Goal: Transaction & Acquisition: Purchase product/service

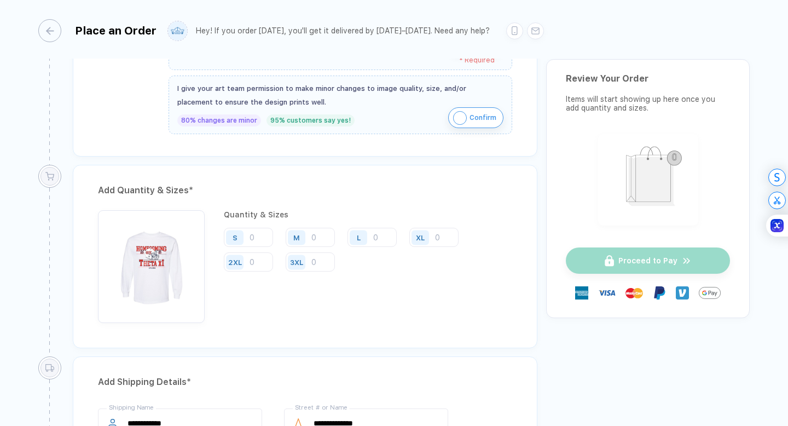
scroll to position [486, 0]
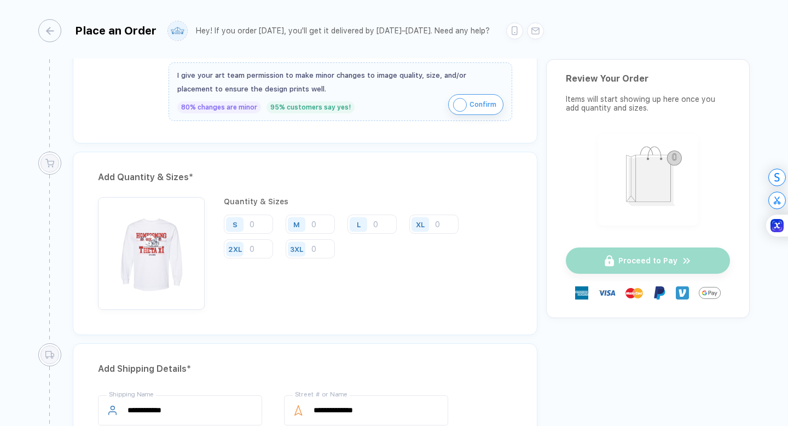
click at [278, 222] on div "S" at bounding box center [252, 225] width 57 height 20
click at [270, 222] on input "number" at bounding box center [248, 224] width 49 height 19
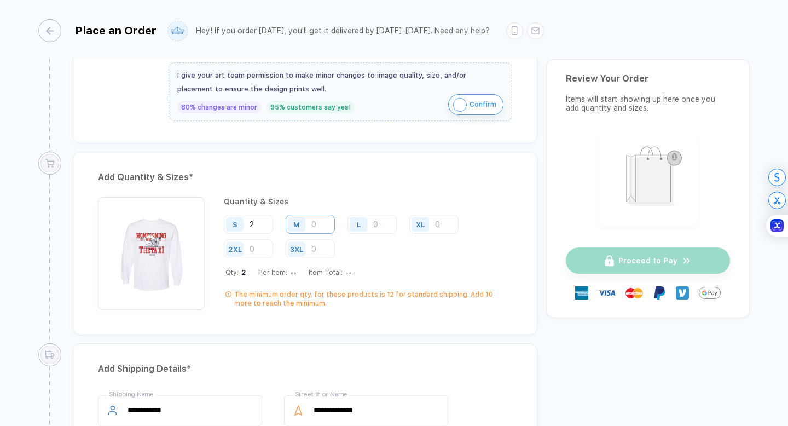
type input "2"
click at [315, 229] on input "number" at bounding box center [310, 224] width 49 height 19
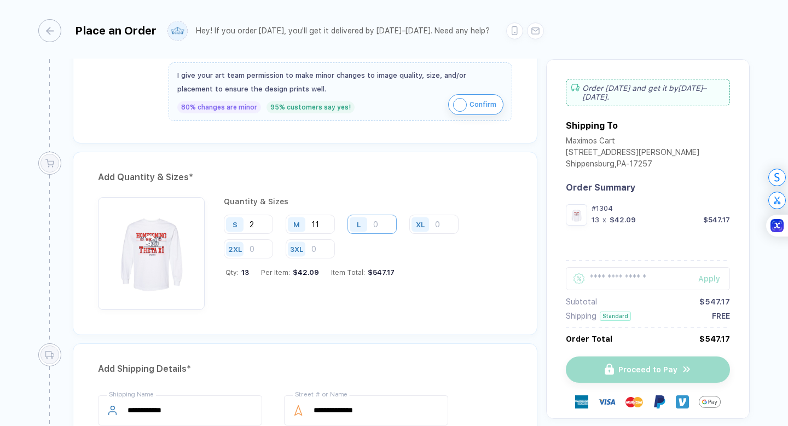
type input "11"
click at [387, 226] on input "number" at bounding box center [372, 224] width 49 height 19
type input "18"
click at [438, 224] on input "number" at bounding box center [434, 224] width 49 height 19
type input "4"
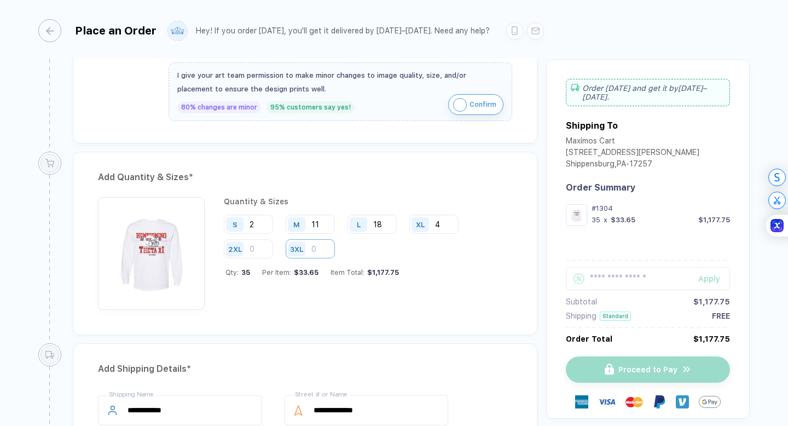
click at [320, 247] on input "number" at bounding box center [310, 248] width 49 height 19
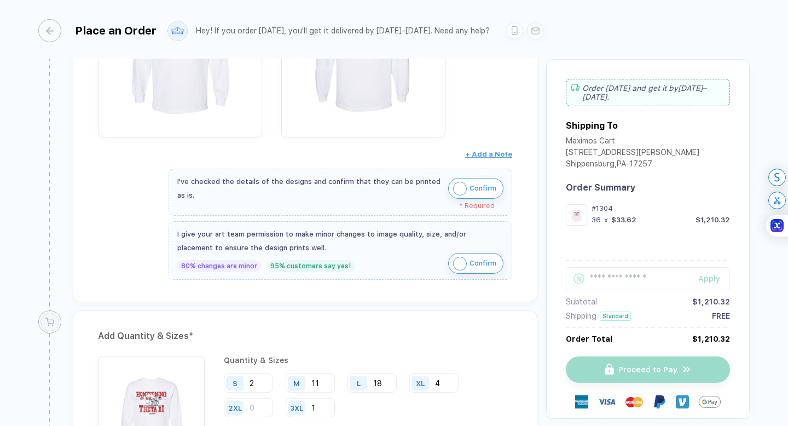
scroll to position [0, 0]
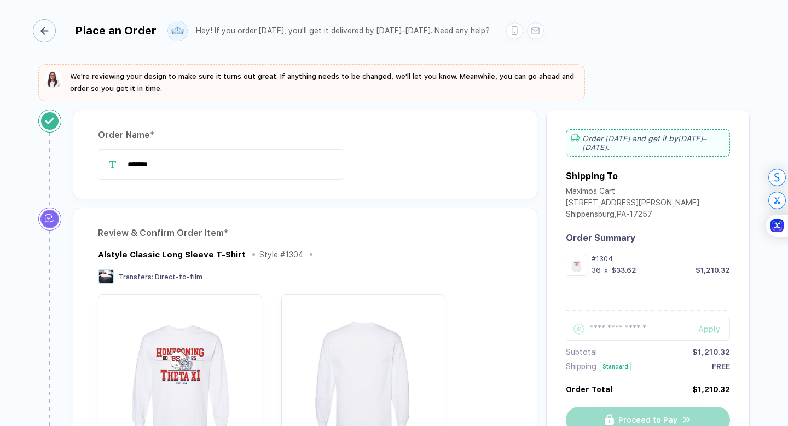
type input "1"
click at [47, 39] on div "button" at bounding box center [44, 30] width 23 height 23
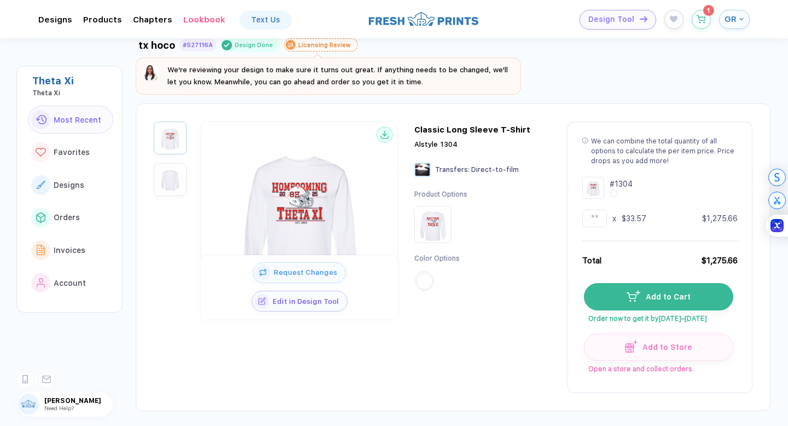
scroll to position [41, 0]
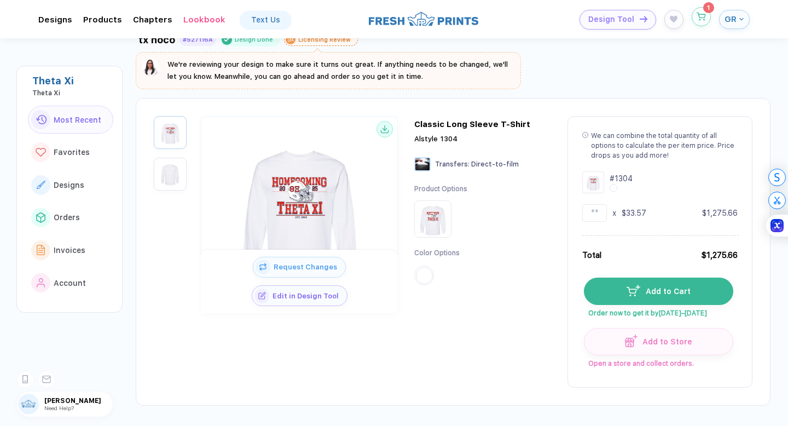
click at [705, 20] on icon "button" at bounding box center [701, 17] width 9 height 8
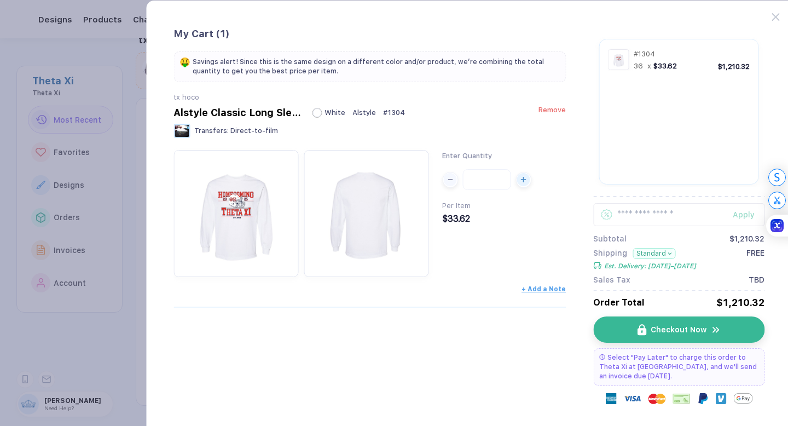
click at [544, 117] on div "Alstyle Classic Long Sleeve T-Shirt White Alstyle # 1304 Remove" at bounding box center [370, 112] width 393 height 11
click at [562, 118] on div "Alstyle Classic Long Sleeve T-Shirt White Alstyle # 1304 Remove" at bounding box center [370, 112] width 393 height 11
click at [556, 109] on span "Remove" at bounding box center [552, 110] width 27 height 8
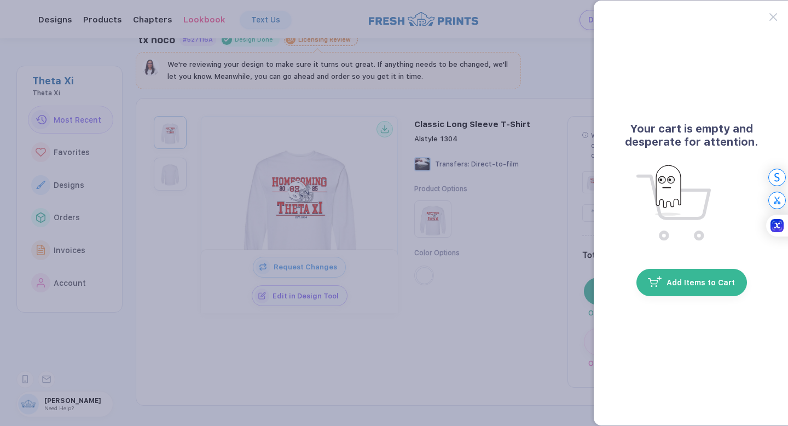
click at [520, 204] on button "button" at bounding box center [394, 213] width 788 height 426
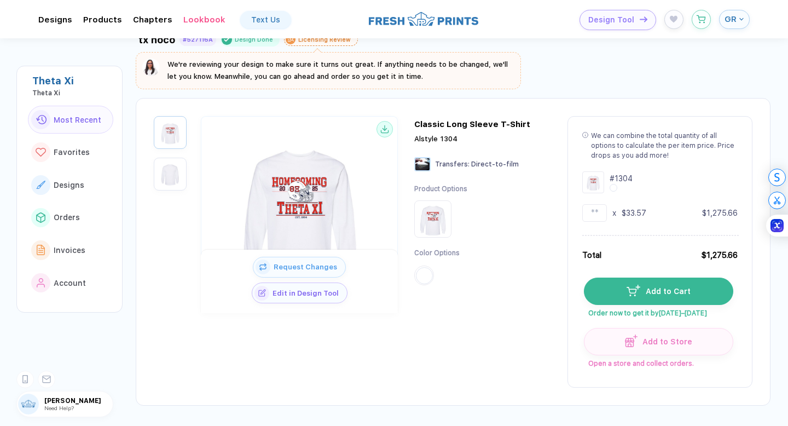
click at [347, 290] on span "Edit in Design Tool" at bounding box center [308, 293] width 78 height 8
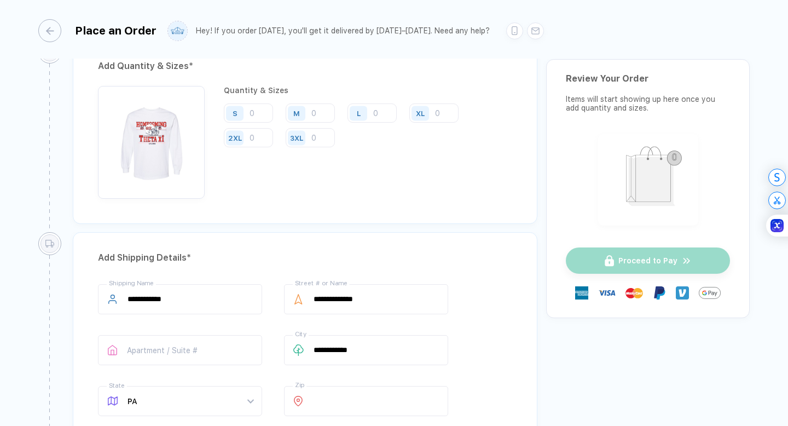
scroll to position [578, 0]
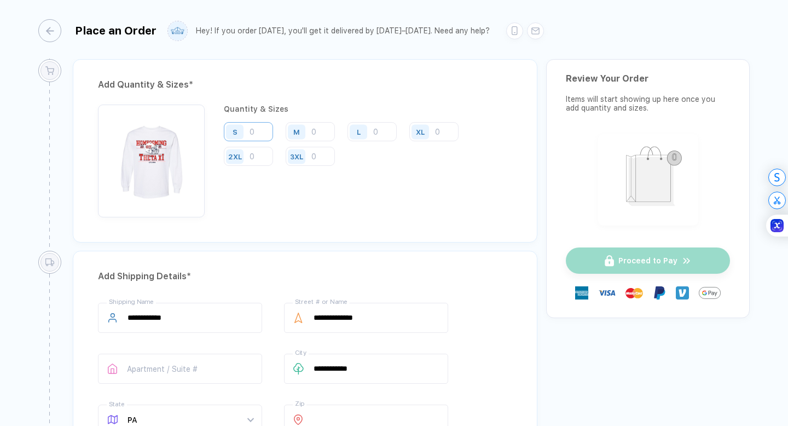
click at [267, 131] on input "number" at bounding box center [248, 131] width 49 height 19
type input "2"
click at [318, 120] on div "Quantity & Sizes S 2 M L XL 2XL 3XL Qty: 2 Per Item: -- Item Total: -- The mini…" at bounding box center [368, 161] width 289 height 113
click at [318, 130] on input "number" at bounding box center [310, 131] width 49 height 19
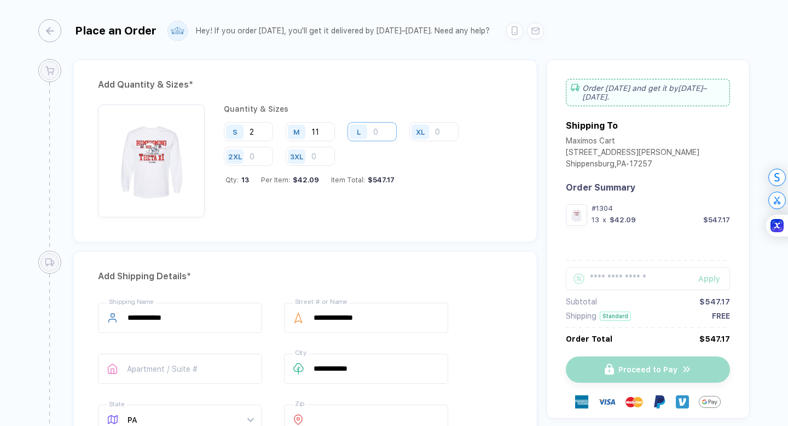
type input "11"
click at [374, 132] on input "number" at bounding box center [372, 131] width 49 height 19
type input "18"
click at [437, 134] on input "number" at bounding box center [434, 131] width 49 height 19
type input "4"
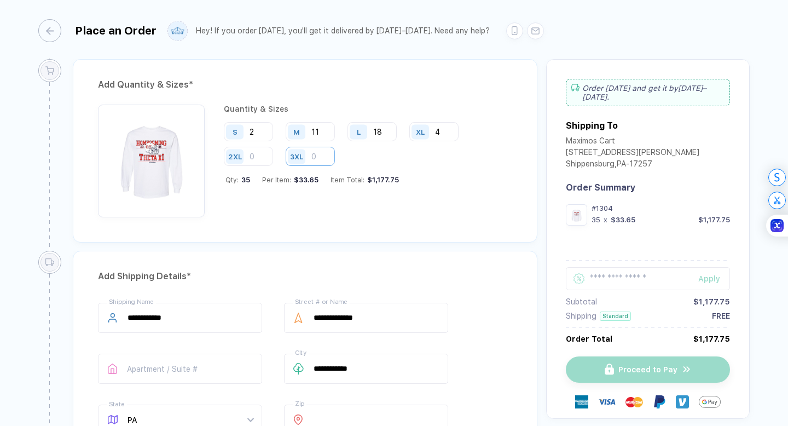
click at [332, 162] on input "number" at bounding box center [310, 156] width 49 height 19
type input "1"
click at [261, 153] on input "number" at bounding box center [248, 156] width 49 height 19
type input "1"
click at [258, 153] on input "1" at bounding box center [248, 156] width 49 height 19
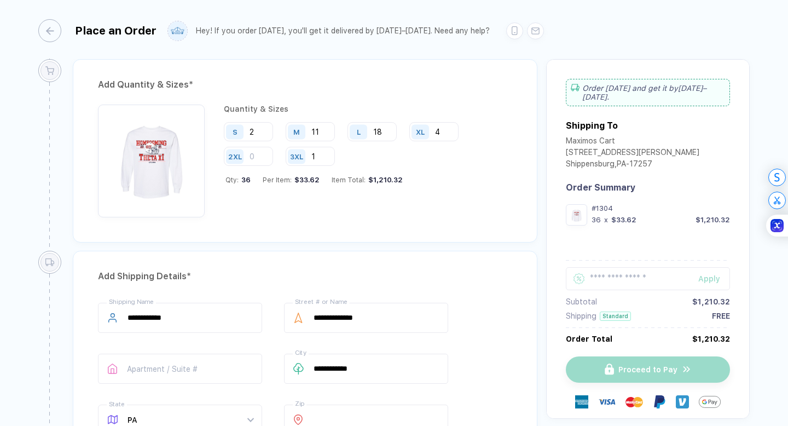
click at [601, 136] on div "Maximos Cart" at bounding box center [633, 141] width 134 height 11
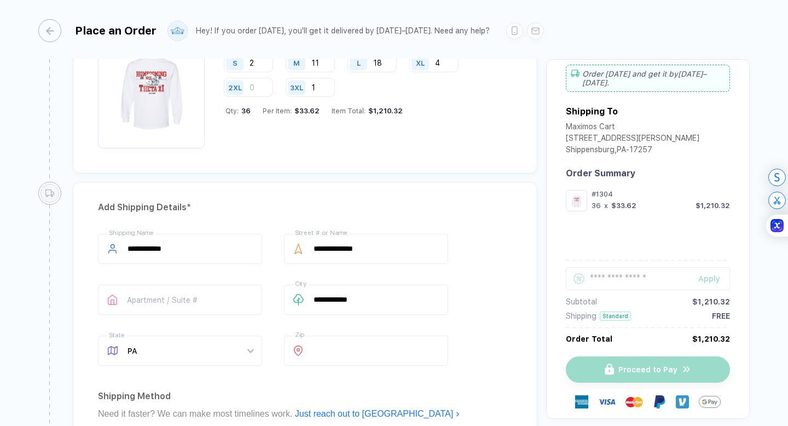
scroll to position [662, 0]
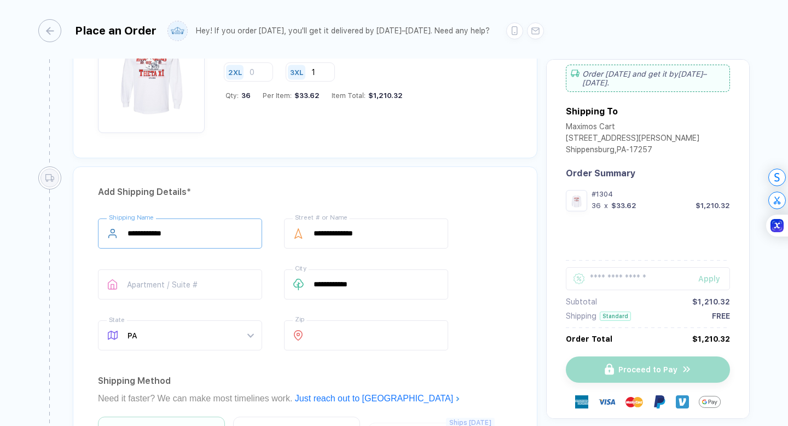
click at [234, 233] on input "**********" at bounding box center [180, 233] width 164 height 30
type input "*"
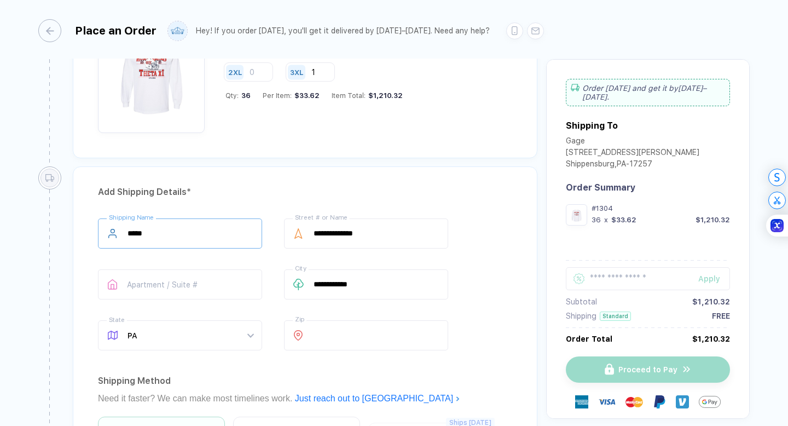
type input "**********"
type input "**"
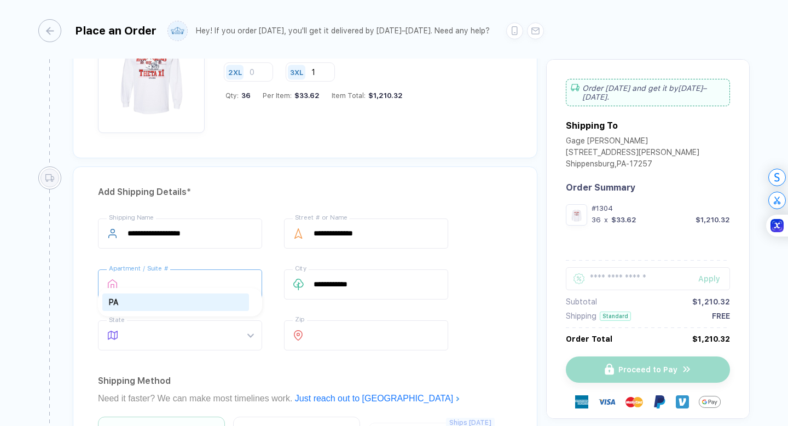
click at [213, 280] on input "text" at bounding box center [180, 284] width 164 height 30
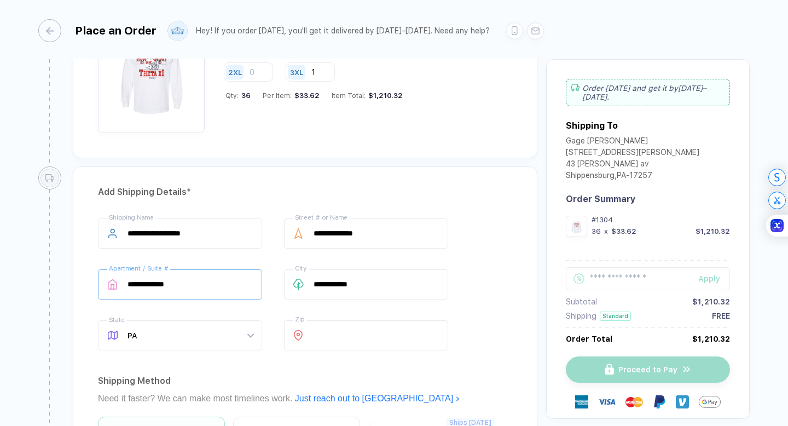
type input "**********"
drag, startPoint x: 213, startPoint y: 282, endPoint x: 124, endPoint y: 283, distance: 88.7
click at [124, 283] on div "**********" at bounding box center [180, 284] width 164 height 30
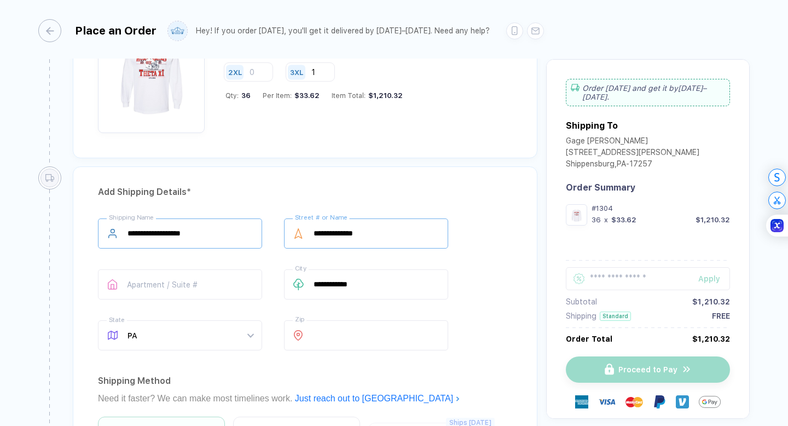
drag, startPoint x: 380, startPoint y: 232, endPoint x: 253, endPoint y: 231, distance: 126.5
click at [253, 231] on div "**********" at bounding box center [305, 286] width 414 height 136
type input "**********"
click at [222, 282] on input "text" at bounding box center [180, 284] width 164 height 30
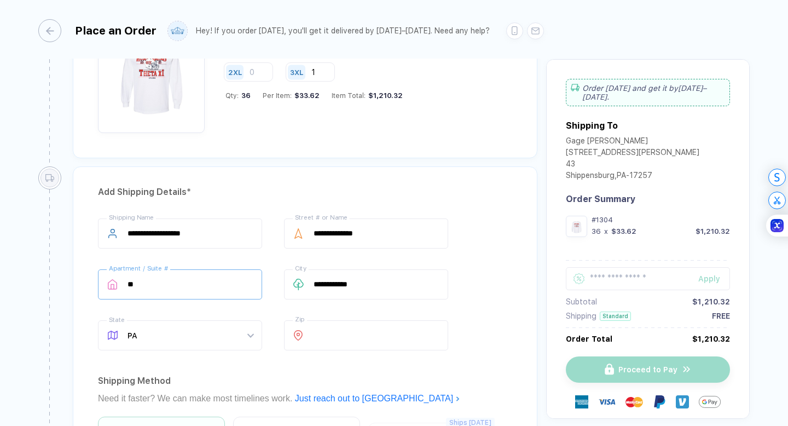
type input "**"
click at [463, 250] on div "**********" at bounding box center [305, 286] width 414 height 136
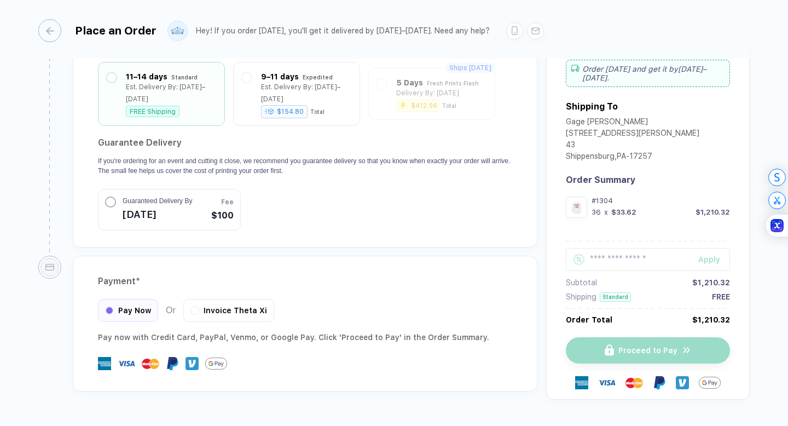
scroll to position [1020, 0]
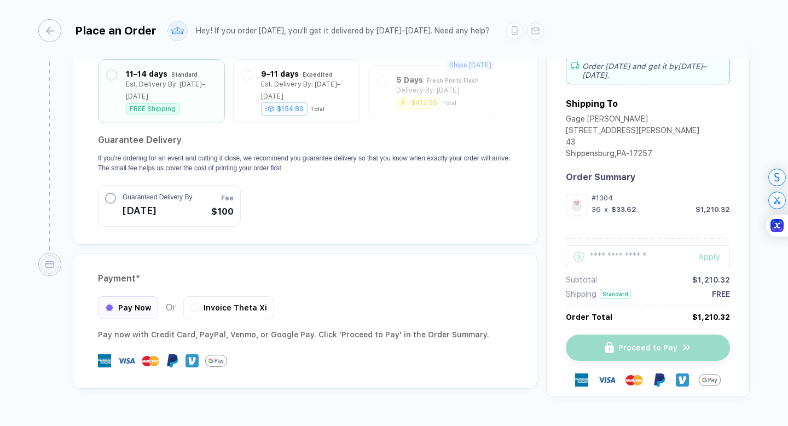
click at [120, 192] on div "Guaranteed Delivery By Oct 13" at bounding box center [148, 205] width 87 height 27
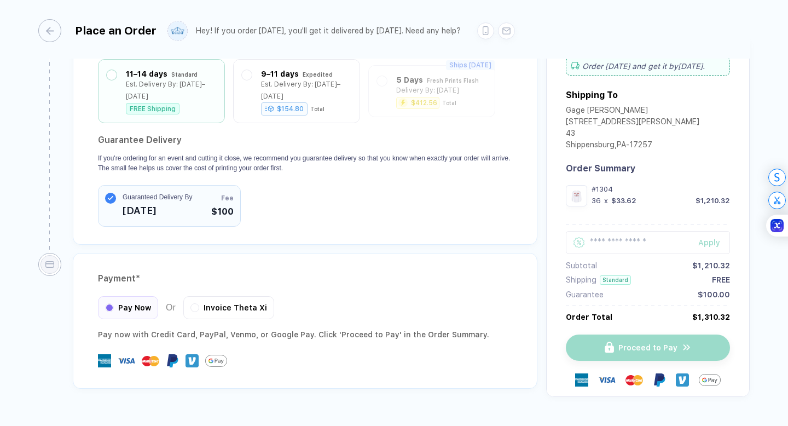
click at [120, 192] on div "Guaranteed Delivery By Oct 13" at bounding box center [148, 205] width 87 height 27
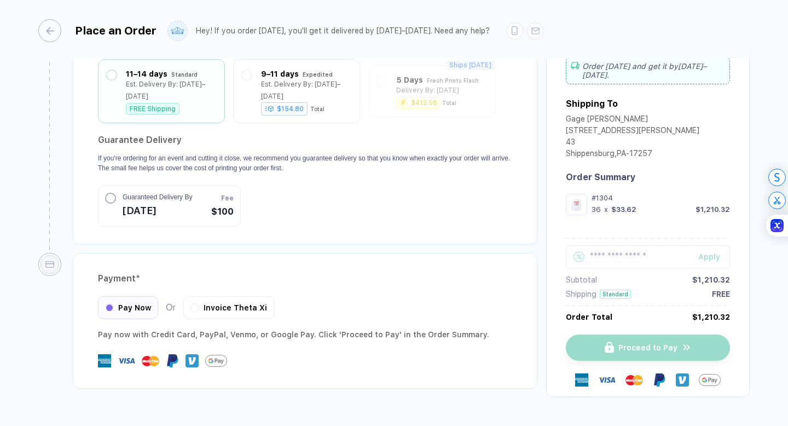
click at [120, 192] on div "Guaranteed Delivery By Oct 13" at bounding box center [148, 205] width 87 height 27
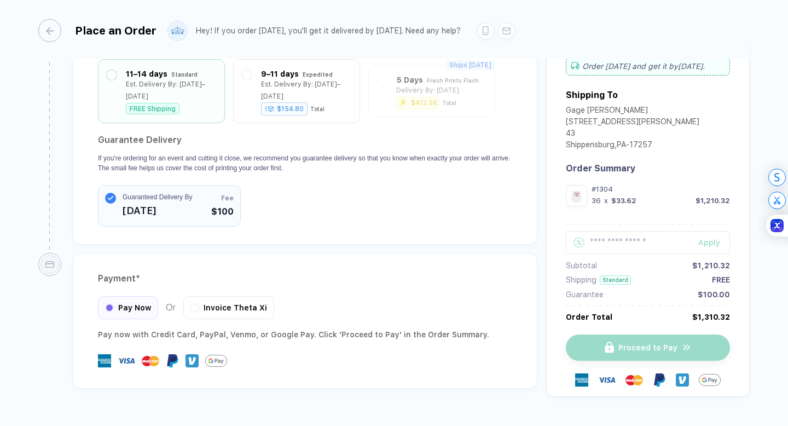
click at [120, 192] on div "Guaranteed Delivery By Oct 13" at bounding box center [148, 205] width 87 height 27
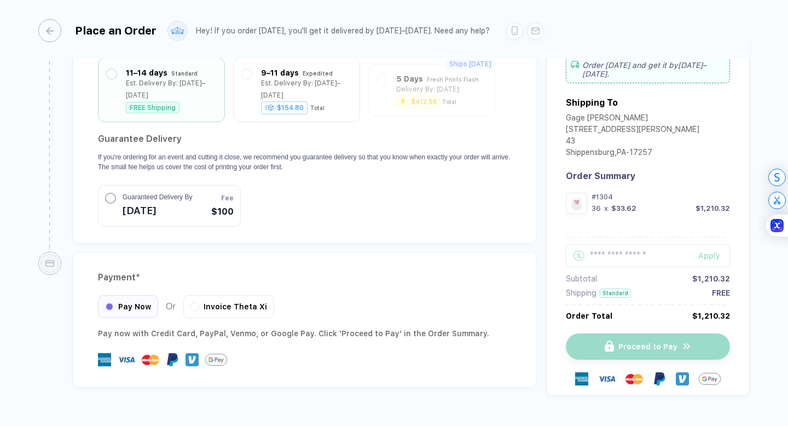
scroll to position [1017, 0]
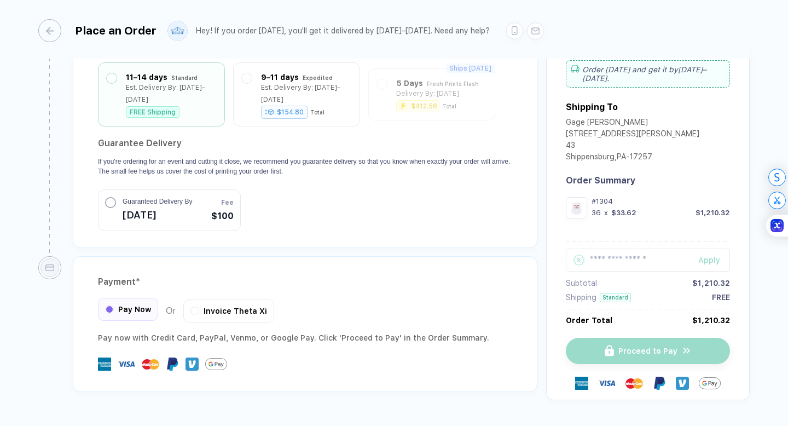
click at [116, 301] on div "Pay Now" at bounding box center [128, 309] width 60 height 23
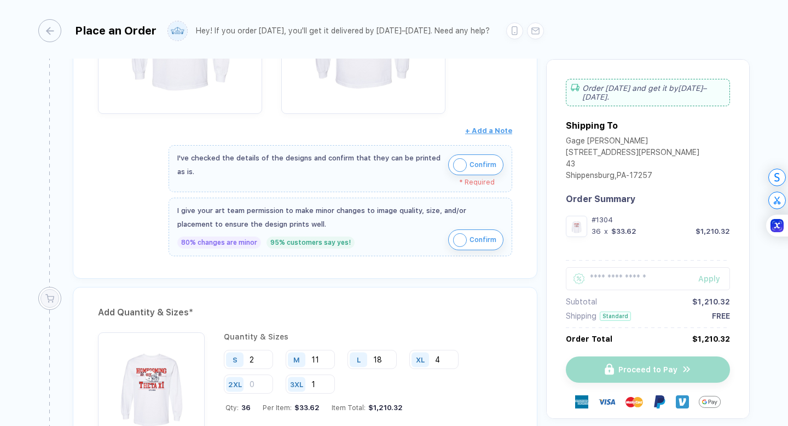
scroll to position [349, 0]
click at [459, 168] on img "button" at bounding box center [460, 167] width 14 height 14
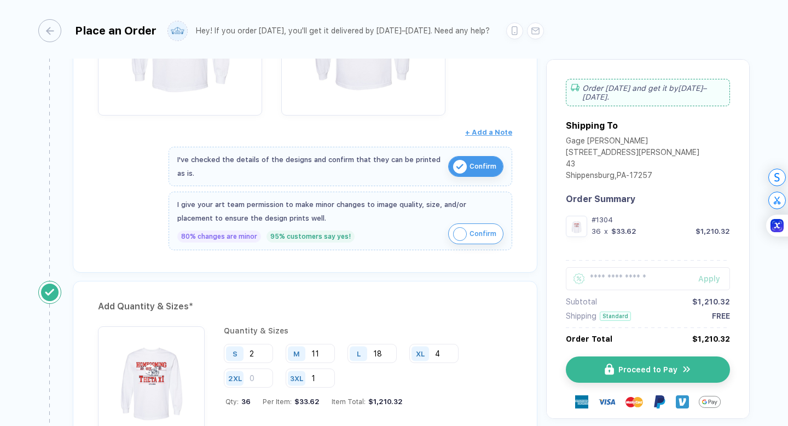
click at [471, 226] on span "Confirm" at bounding box center [483, 234] width 27 height 18
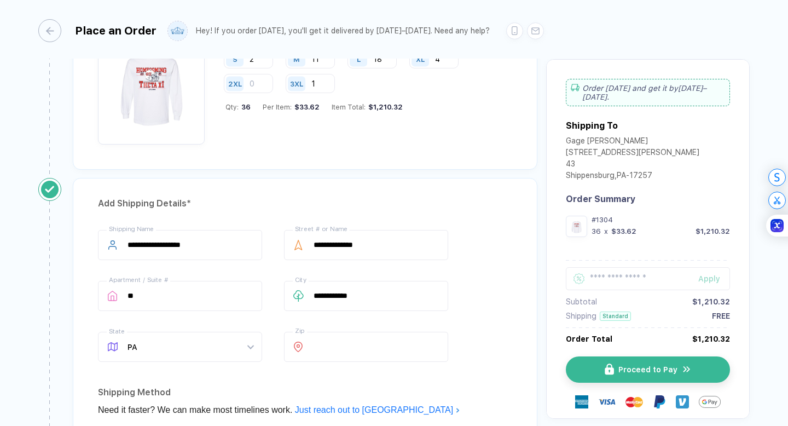
scroll to position [637, 0]
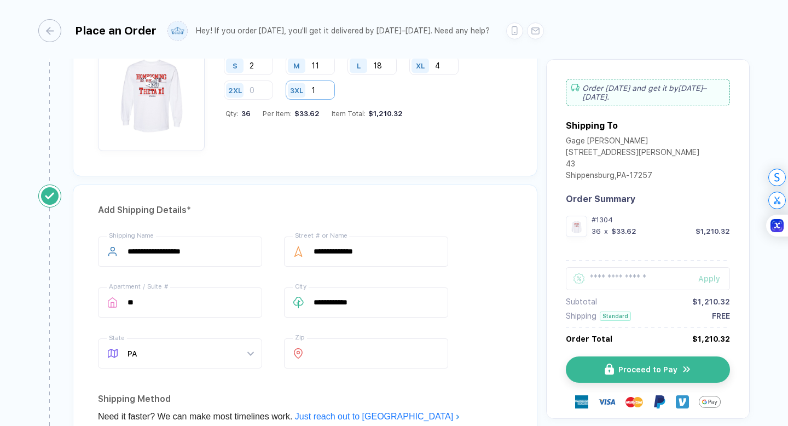
click at [328, 96] on input "1" at bounding box center [310, 89] width 49 height 19
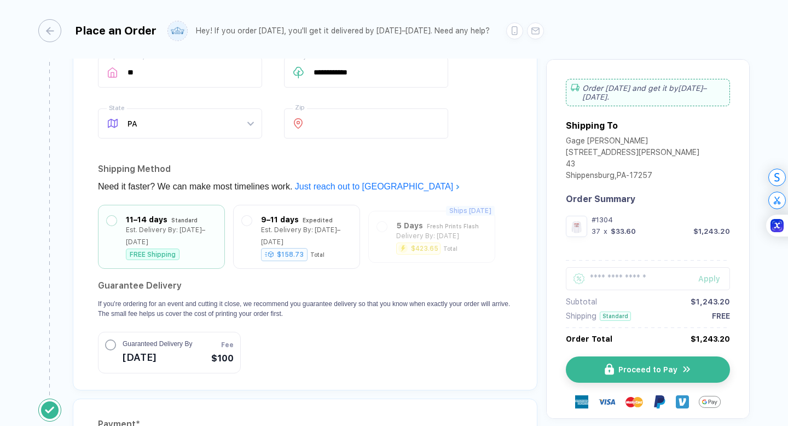
scroll to position [1028, 0]
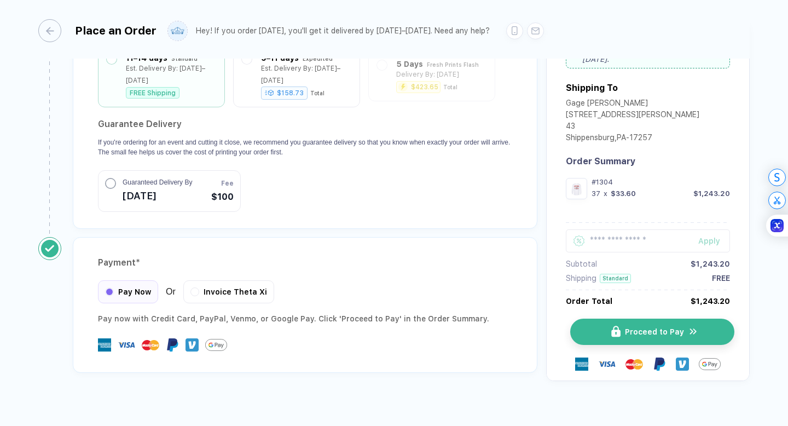
type input "2"
click at [583, 319] on button "Proceed to Pay" at bounding box center [652, 332] width 164 height 26
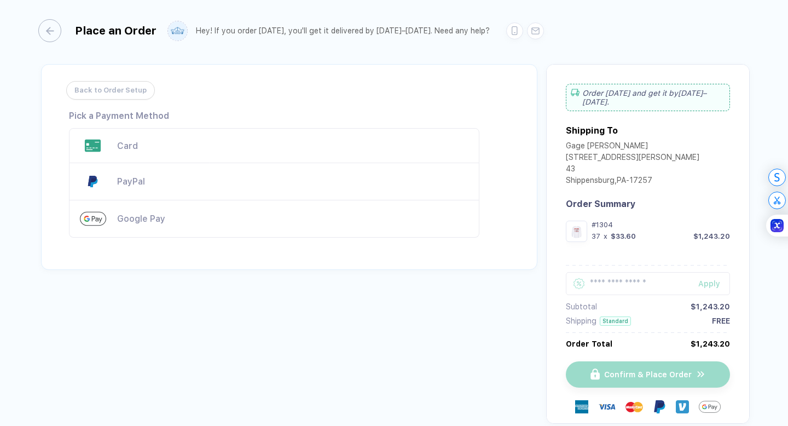
click at [228, 145] on div "Card" at bounding box center [292, 146] width 351 height 10
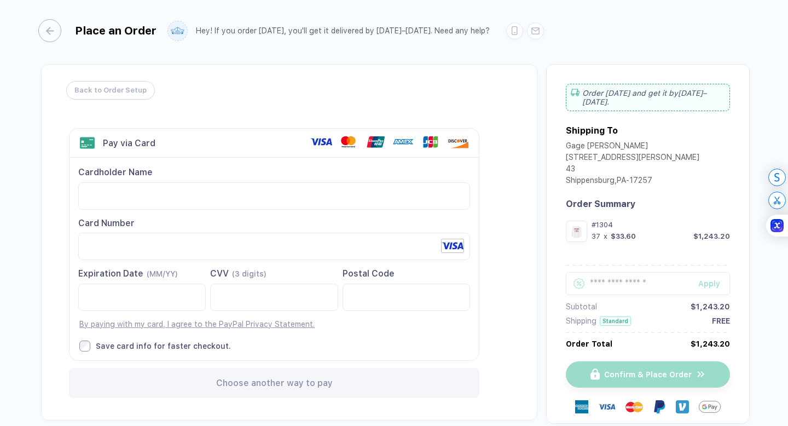
click at [218, 216] on div "Cardholder Name Card Number Expiration Date (MM/YY)" at bounding box center [275, 259] width 410 height 202
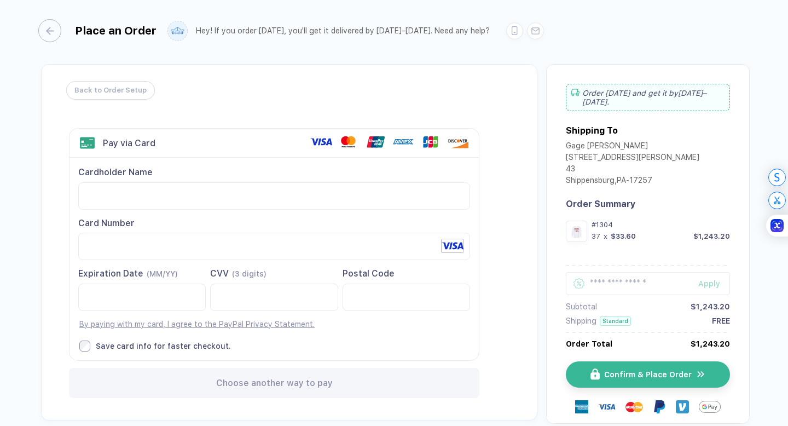
click at [93, 345] on label "Save card info for faster checkout." at bounding box center [274, 346] width 391 height 11
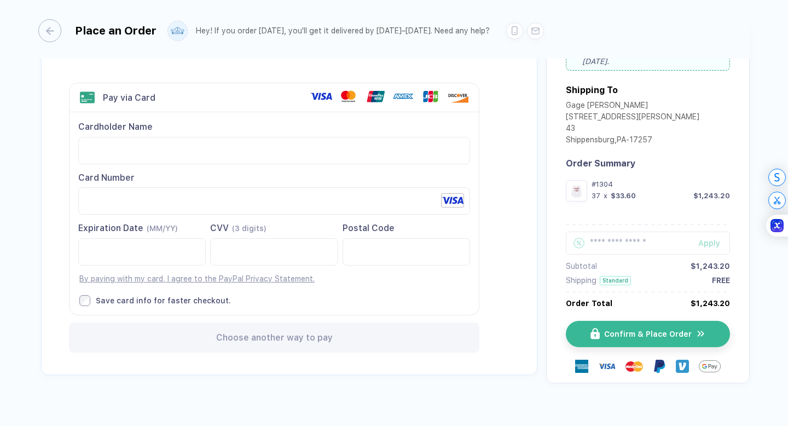
scroll to position [54, 0]
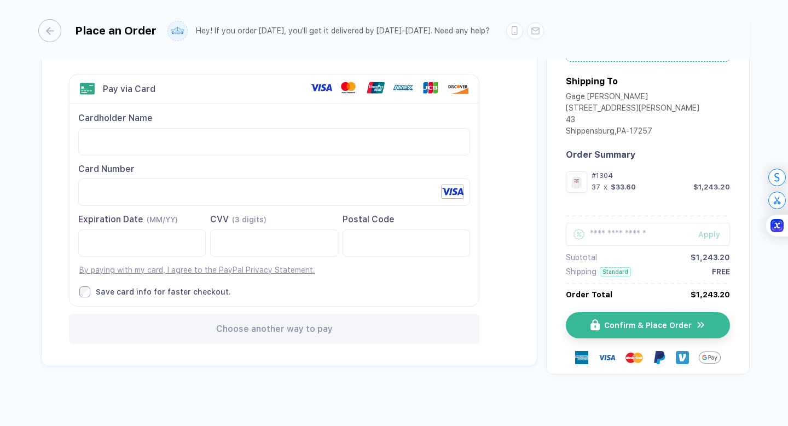
click at [492, 226] on div "Back to Order Setup Visa MasterCard Union Pay American Express JCB Discover Din…" at bounding box center [289, 188] width 497 height 356
